Goal: Find specific page/section: Find specific page/section

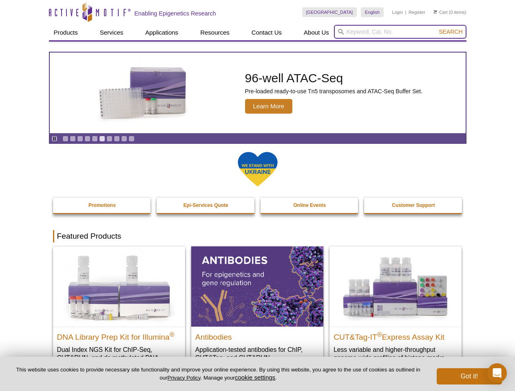
click at [400, 32] on input "search" at bounding box center [400, 32] width 132 height 14
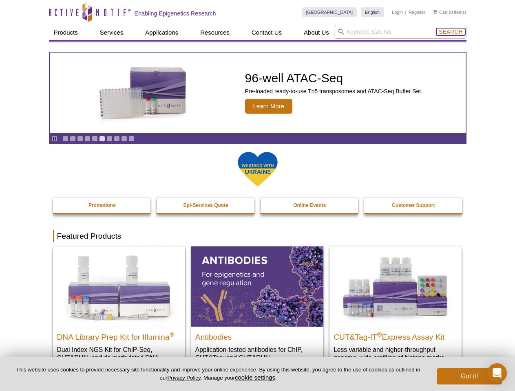
click at [450, 32] on span "Search" at bounding box center [450, 32] width 24 height 7
click at [54, 139] on icon "Pause" at bounding box center [54, 138] width 5 height 5
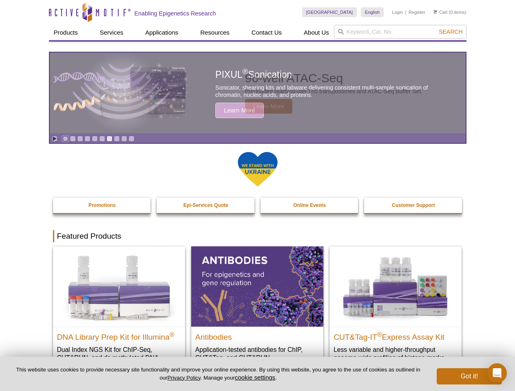
click at [65, 139] on link "Go to slide 1" at bounding box center [65, 139] width 6 height 6
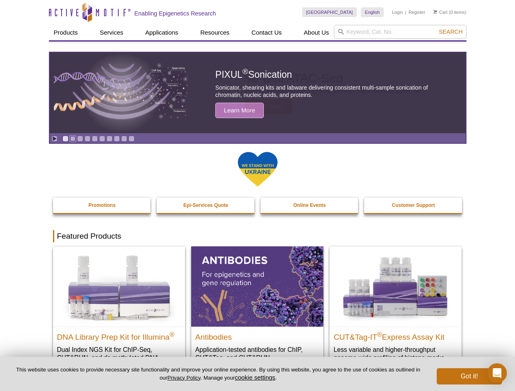
click at [73, 139] on link "Go to slide 2" at bounding box center [73, 139] width 6 height 6
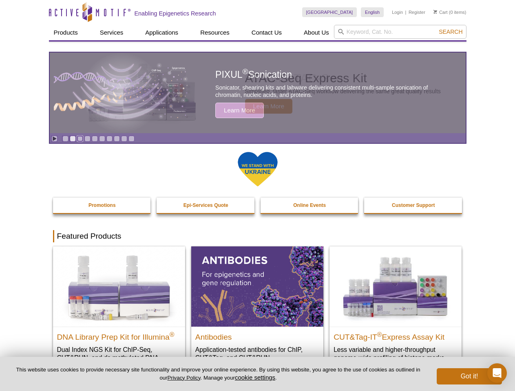
click at [80, 139] on link "Go to slide 3" at bounding box center [80, 139] width 6 height 6
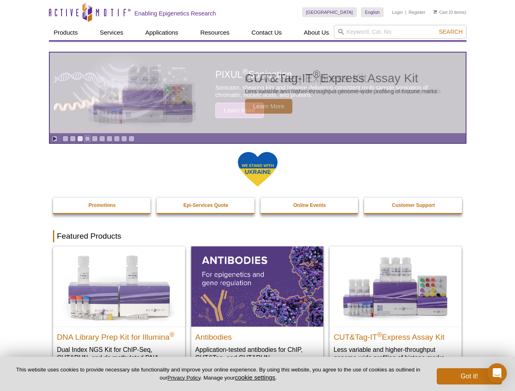
click at [87, 139] on link "Go to slide 4" at bounding box center [87, 139] width 6 height 6
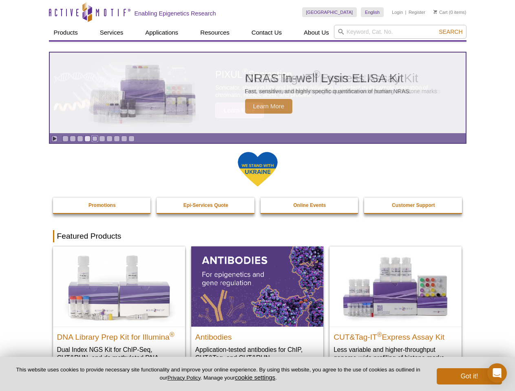
click at [95, 139] on link "Go to slide 5" at bounding box center [95, 139] width 6 height 6
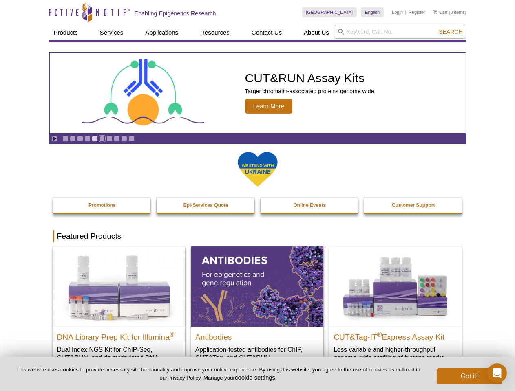
click at [102, 139] on link "Go to slide 6" at bounding box center [102, 139] width 6 height 6
click at [109, 139] on link "Go to slide 7" at bounding box center [109, 139] width 6 height 6
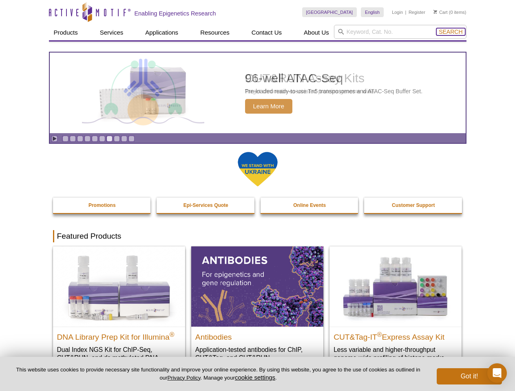
click at [450, 32] on span "Search" at bounding box center [450, 32] width 24 height 7
